Goal: Check status: Check status

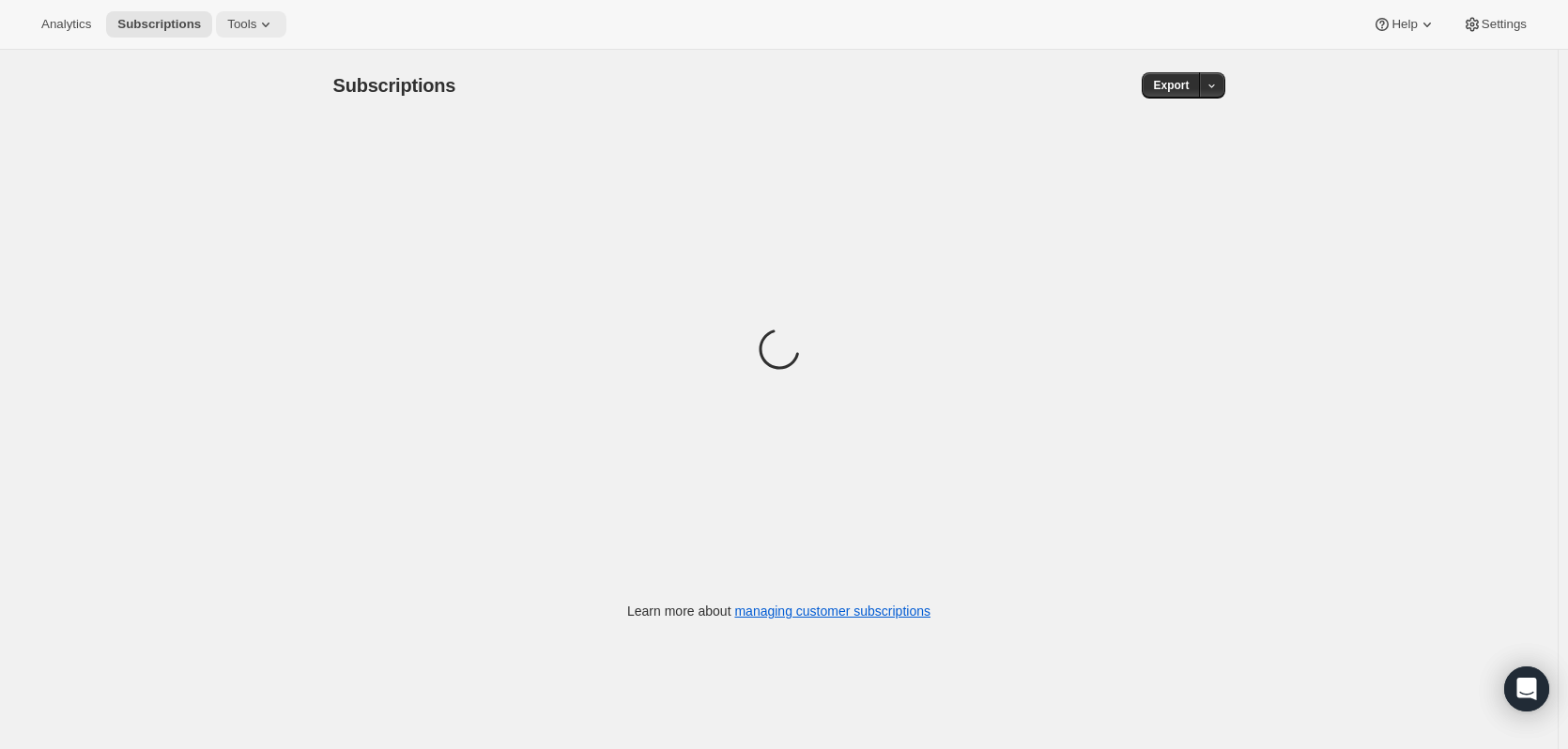
click at [236, 25] on span "Tools" at bounding box center [241, 24] width 29 height 15
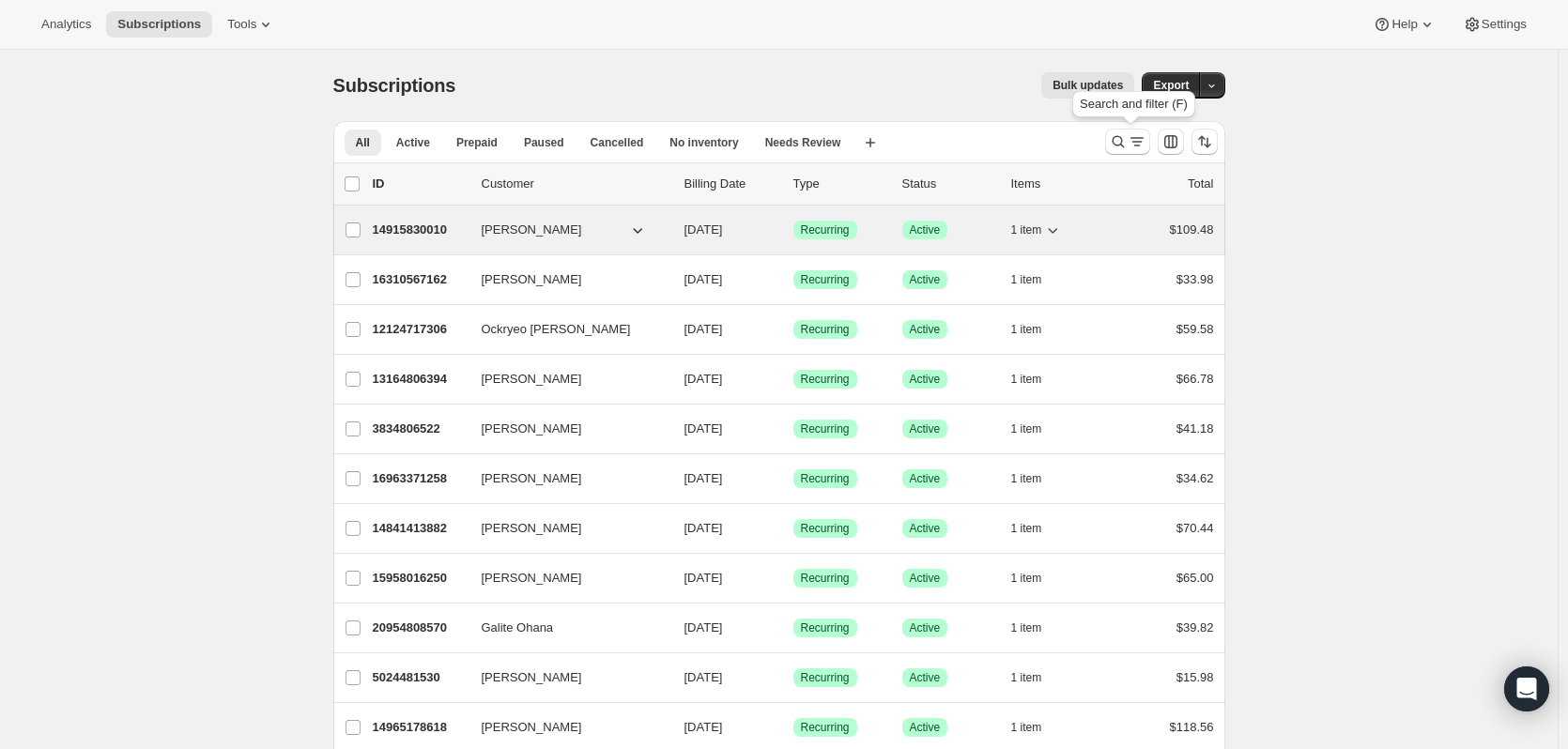
drag, startPoint x: 1129, startPoint y: 146, endPoint x: 749, endPoint y: 222, distance: 387.5
click at [1128, 146] on icon "Search and filter results" at bounding box center [1118, 142] width 19 height 19
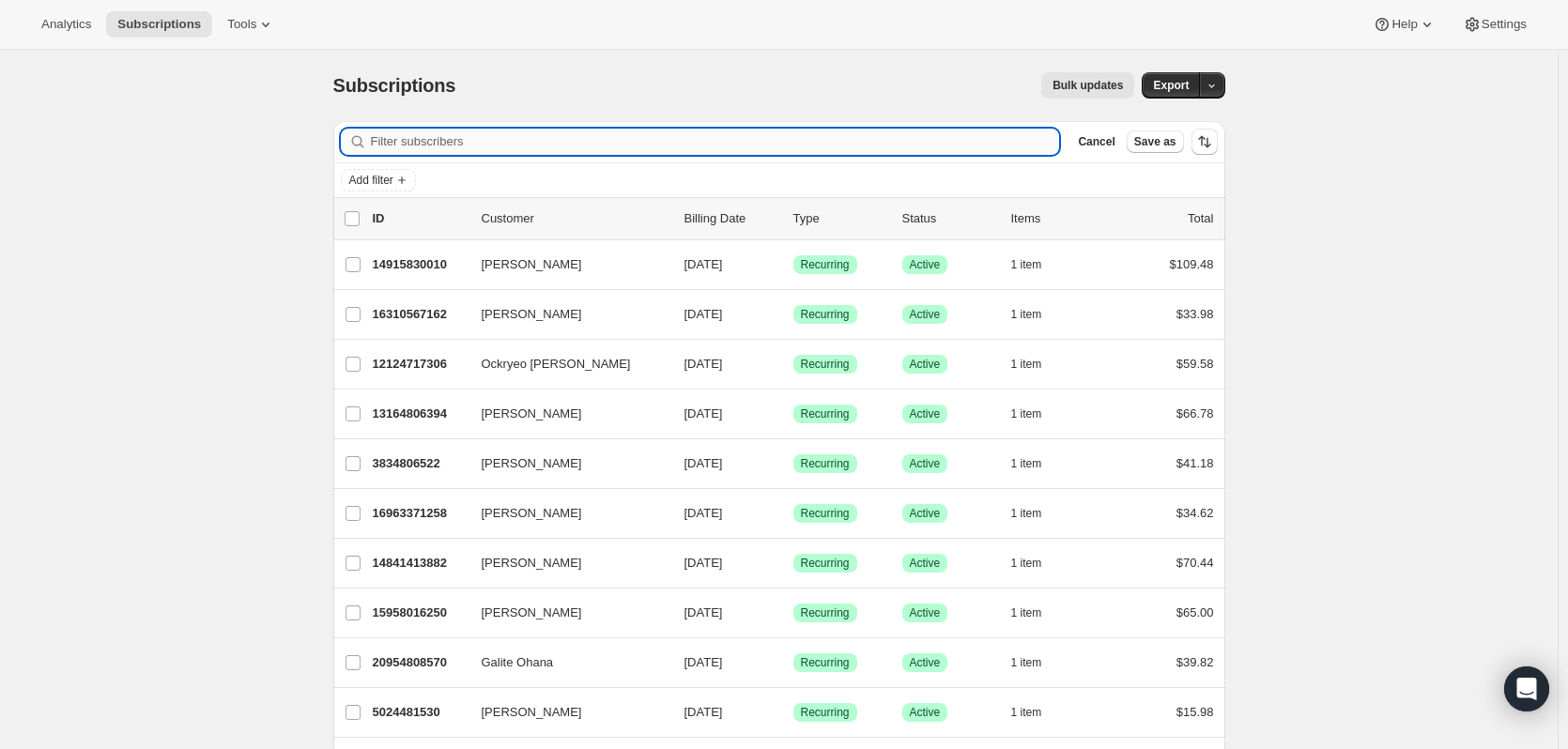
paste input "[PERSON_NAME][EMAIL_ADDRESS][DOMAIN_NAME]"
type input "[PERSON_NAME][EMAIL_ADDRESS][DOMAIN_NAME]"
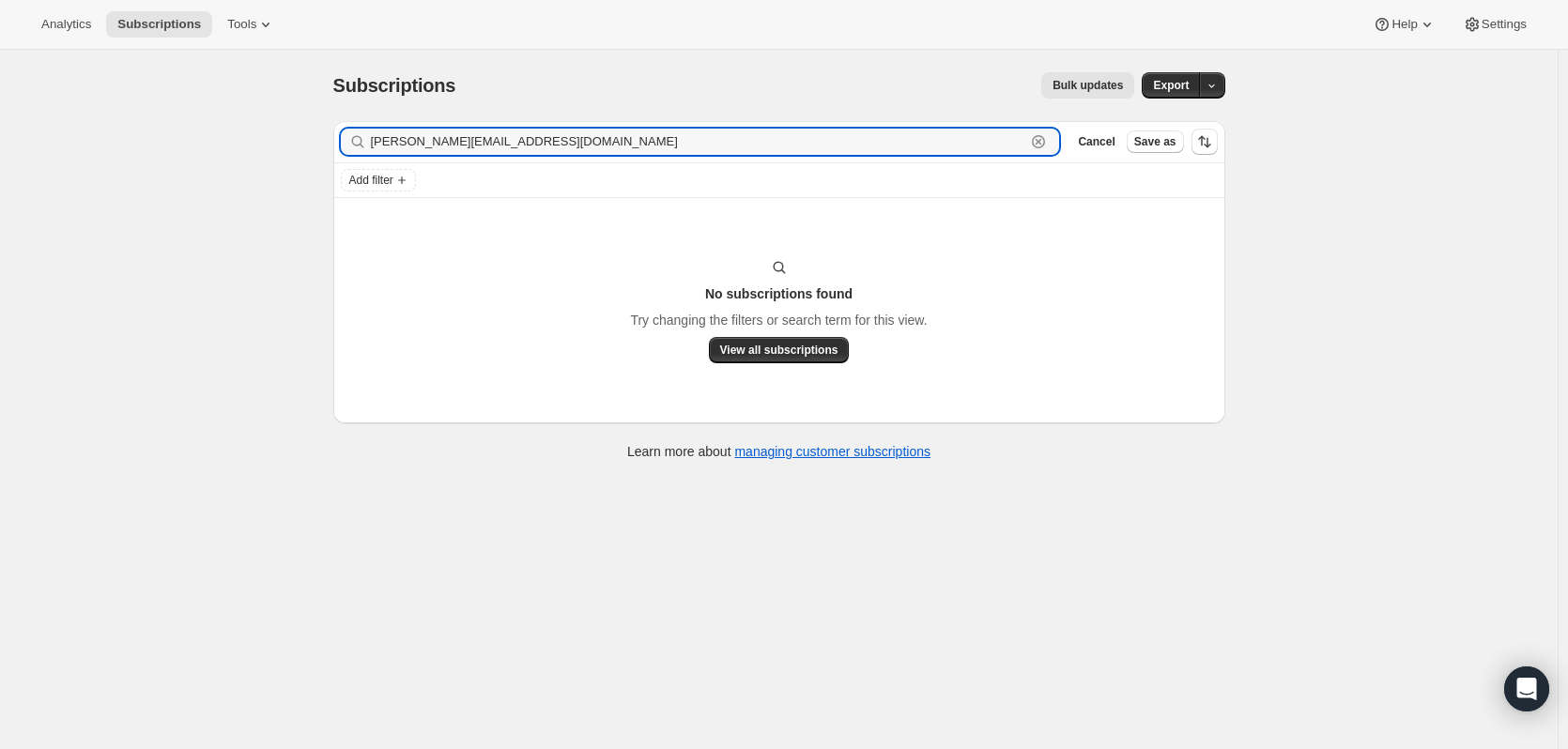
drag, startPoint x: 505, startPoint y: 148, endPoint x: 353, endPoint y: 146, distance: 152.0
click at [353, 146] on div "[PERSON_NAME][EMAIL_ADDRESS][DOMAIN_NAME] Clear" at bounding box center [700, 142] width 719 height 26
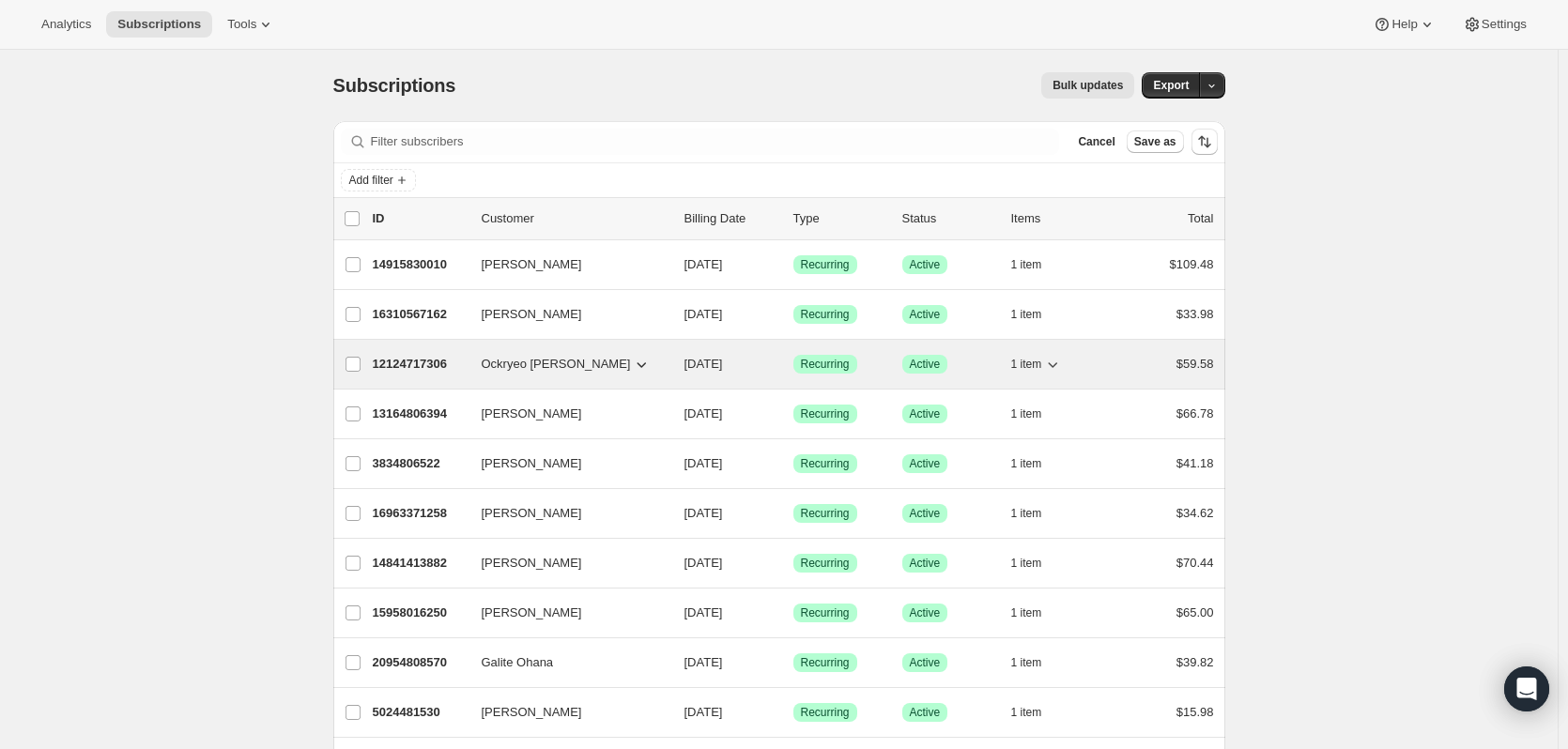
click at [422, 359] on p "12124717306" at bounding box center [420, 364] width 94 height 19
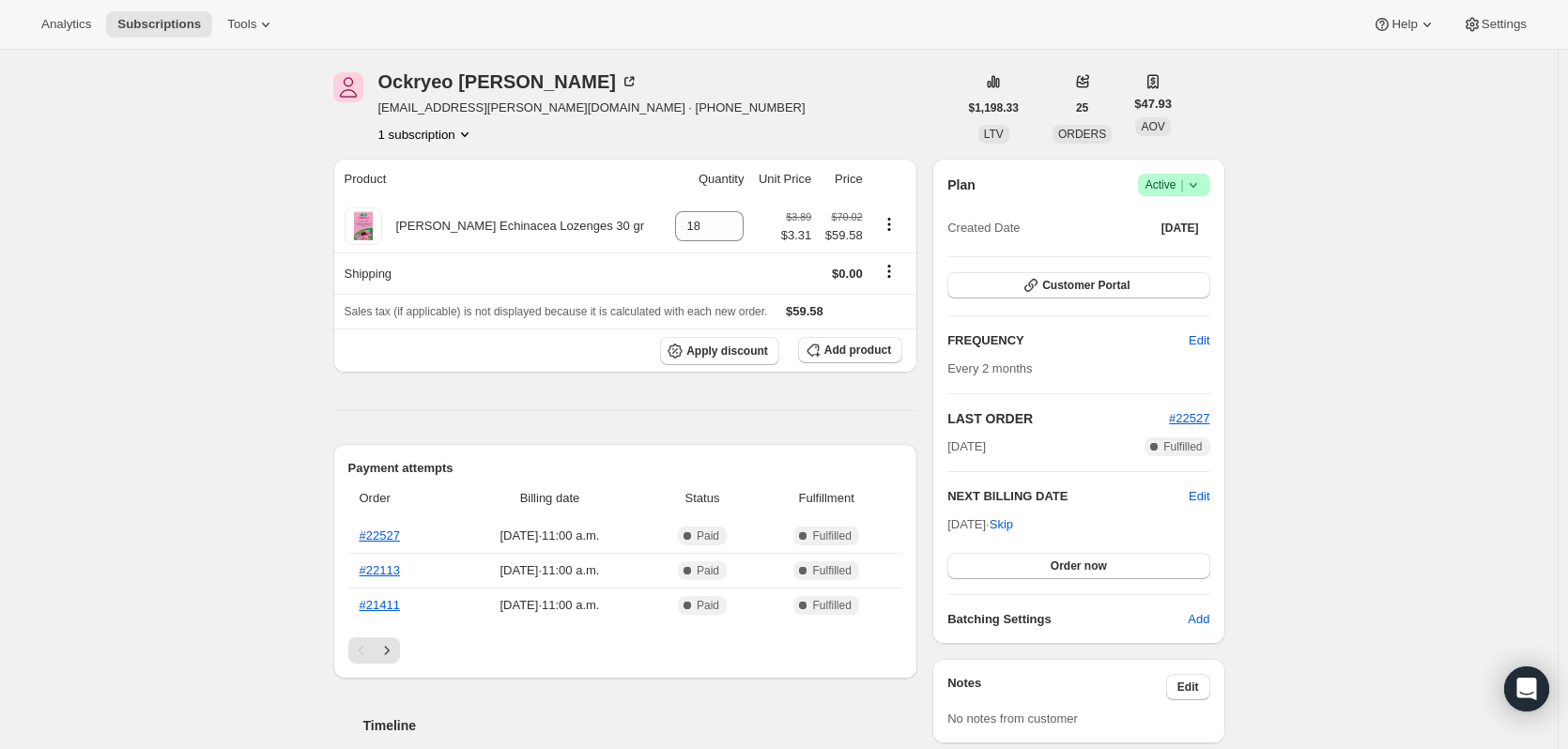
scroll to position [94, 0]
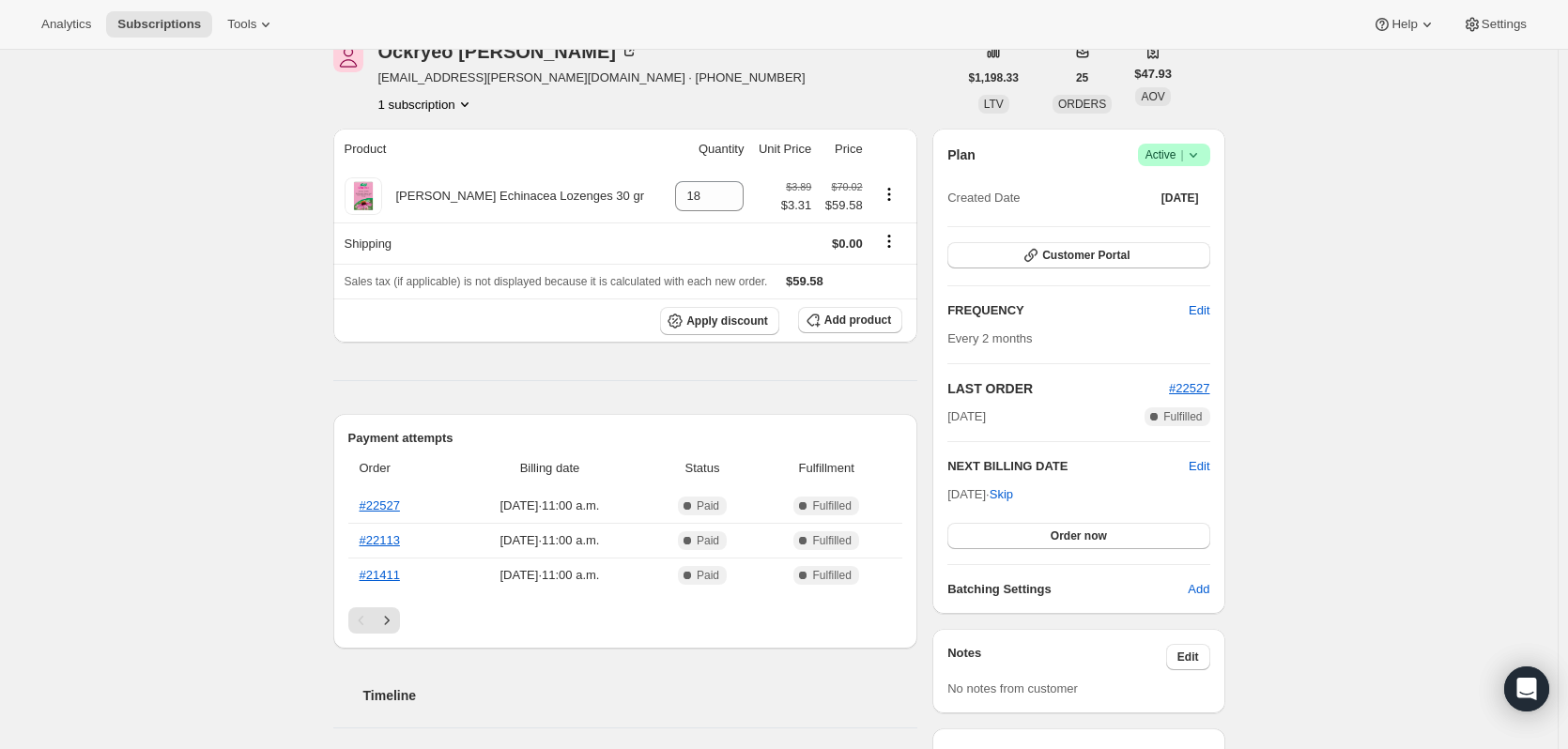
click at [1196, 156] on icon at bounding box center [1192, 155] width 8 height 5
click at [1332, 184] on div "Subscription #12124717306. This page is ready Subscription #12124717306 Success…" at bounding box center [778, 678] width 1558 height 1446
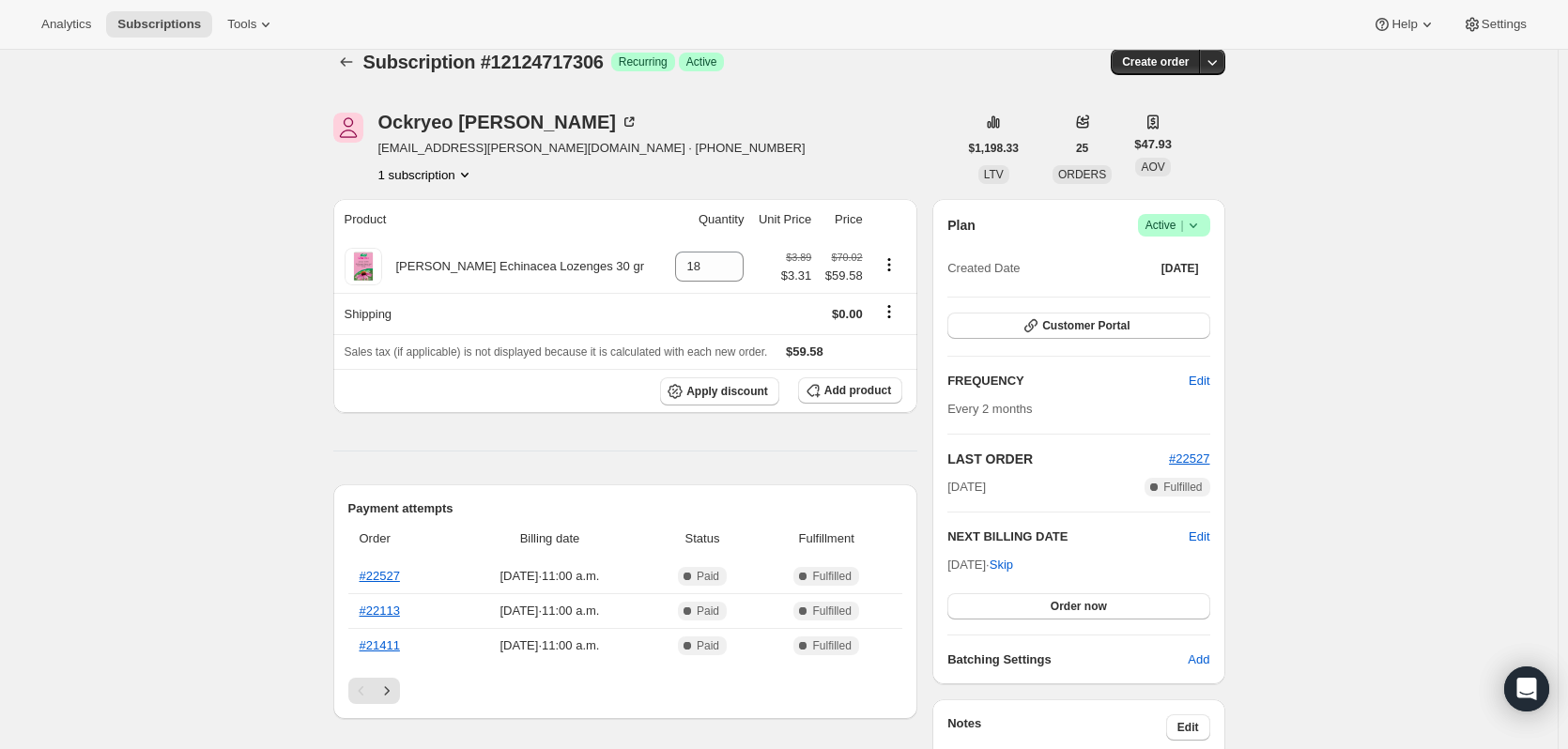
scroll to position [0, 0]
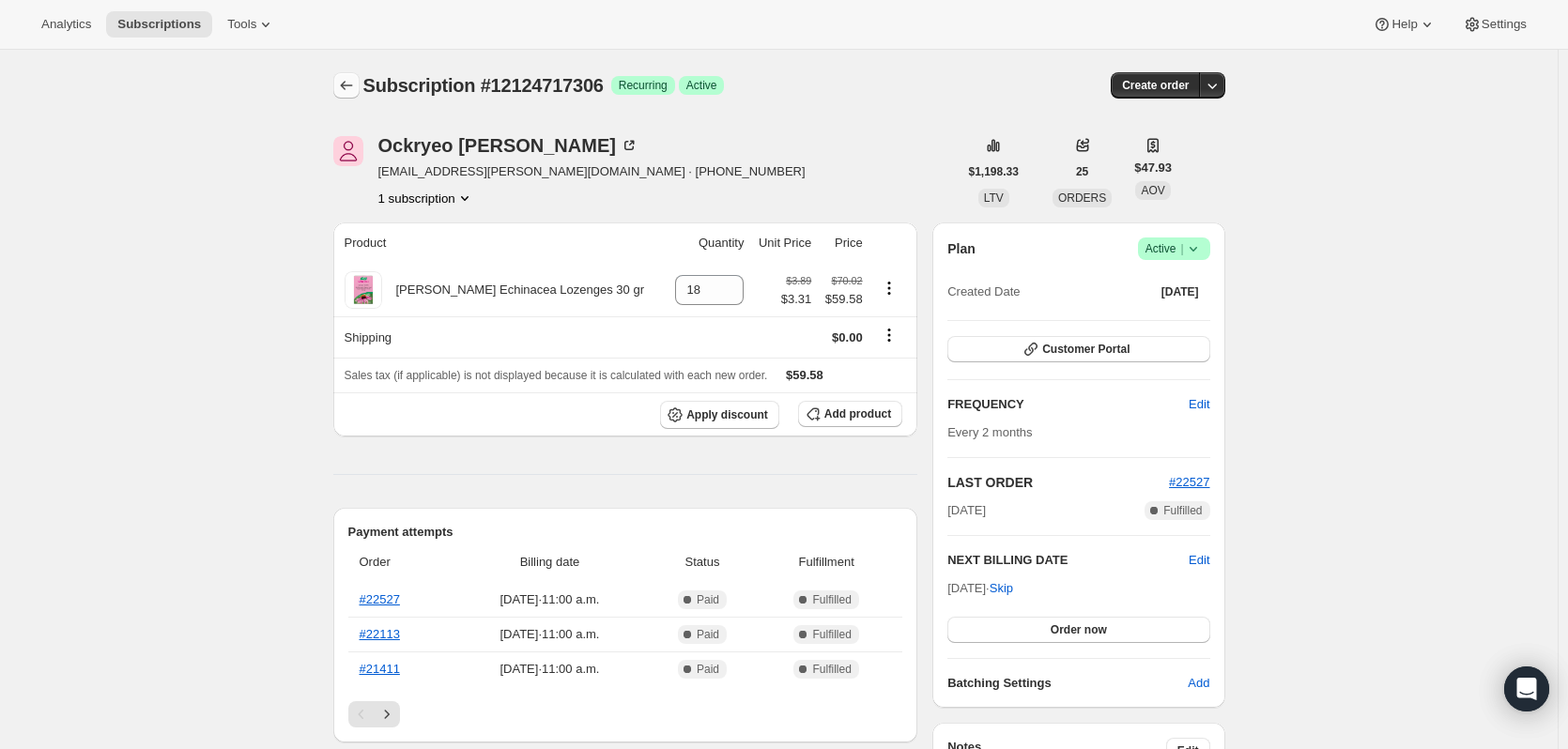
click at [351, 88] on icon "Subscriptions" at bounding box center [346, 86] width 19 height 19
